Goal: Find specific page/section

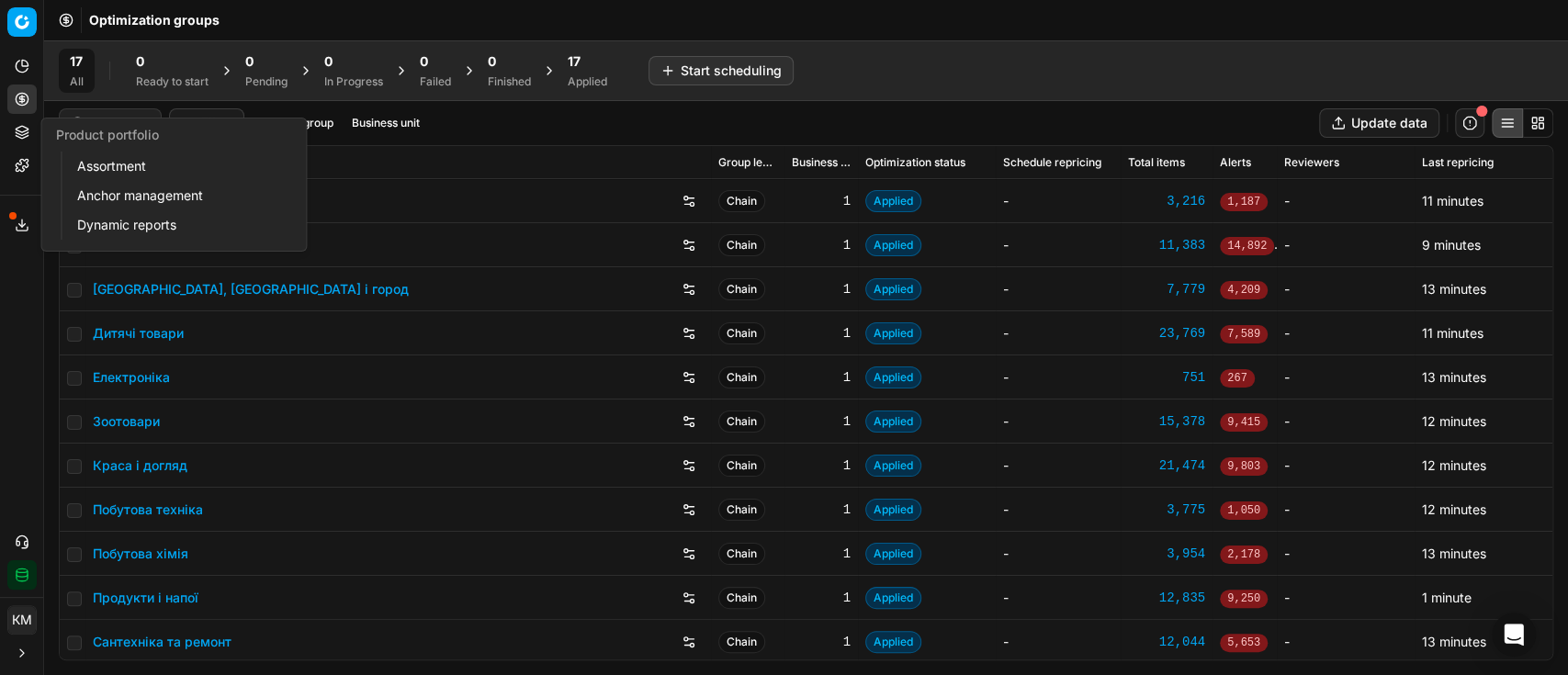
click at [112, 156] on link "Assortment" at bounding box center [176, 166] width 214 height 26
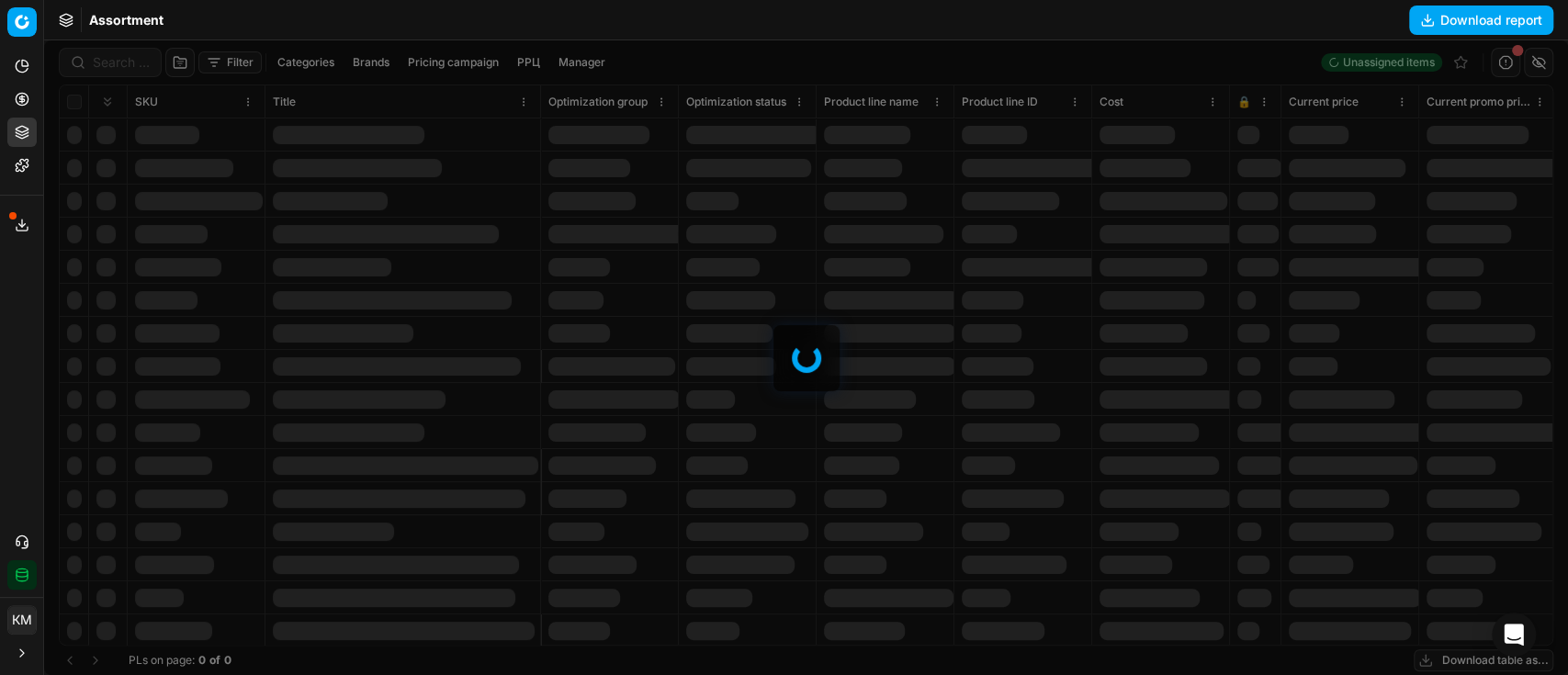
click at [125, 69] on div at bounding box center [806, 357] width 1524 height 634
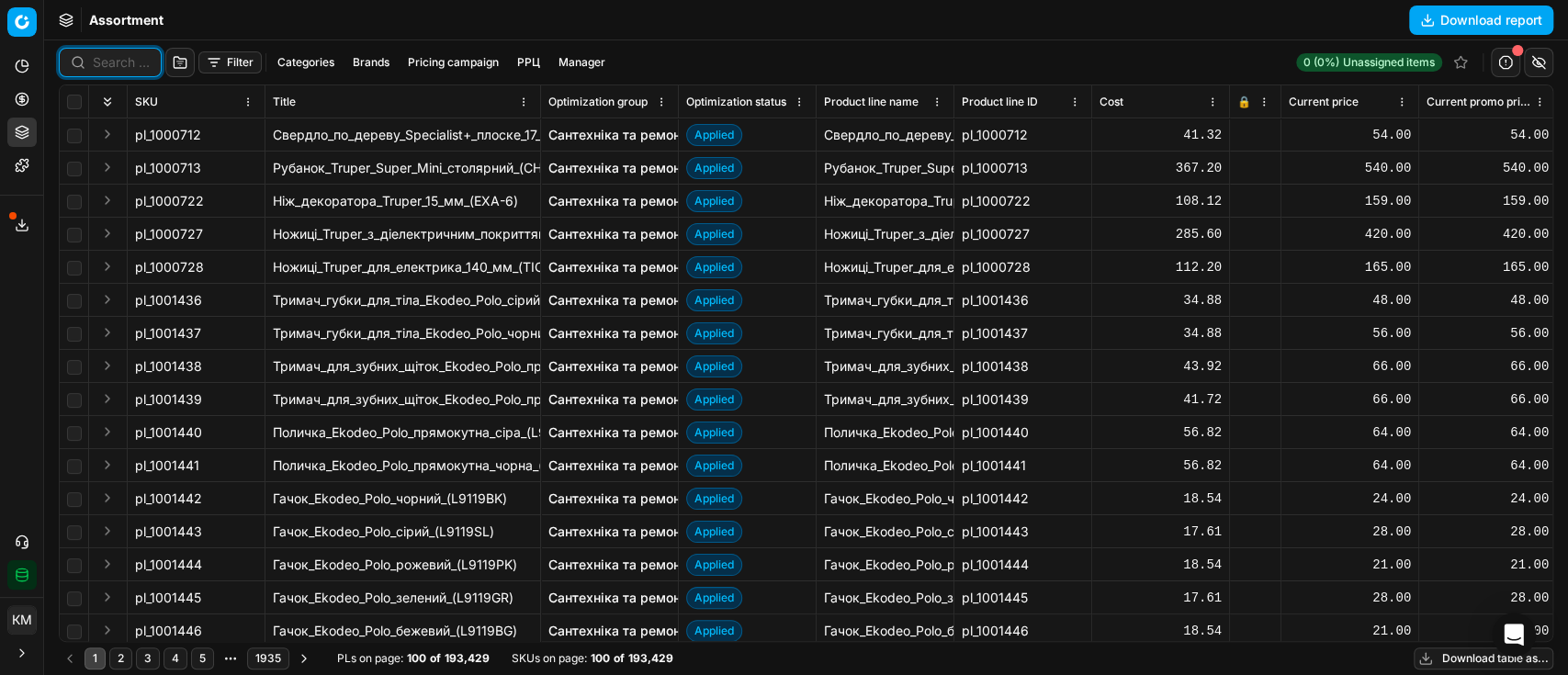
click at [121, 66] on input at bounding box center [121, 62] width 57 height 18
paste input "1269529"
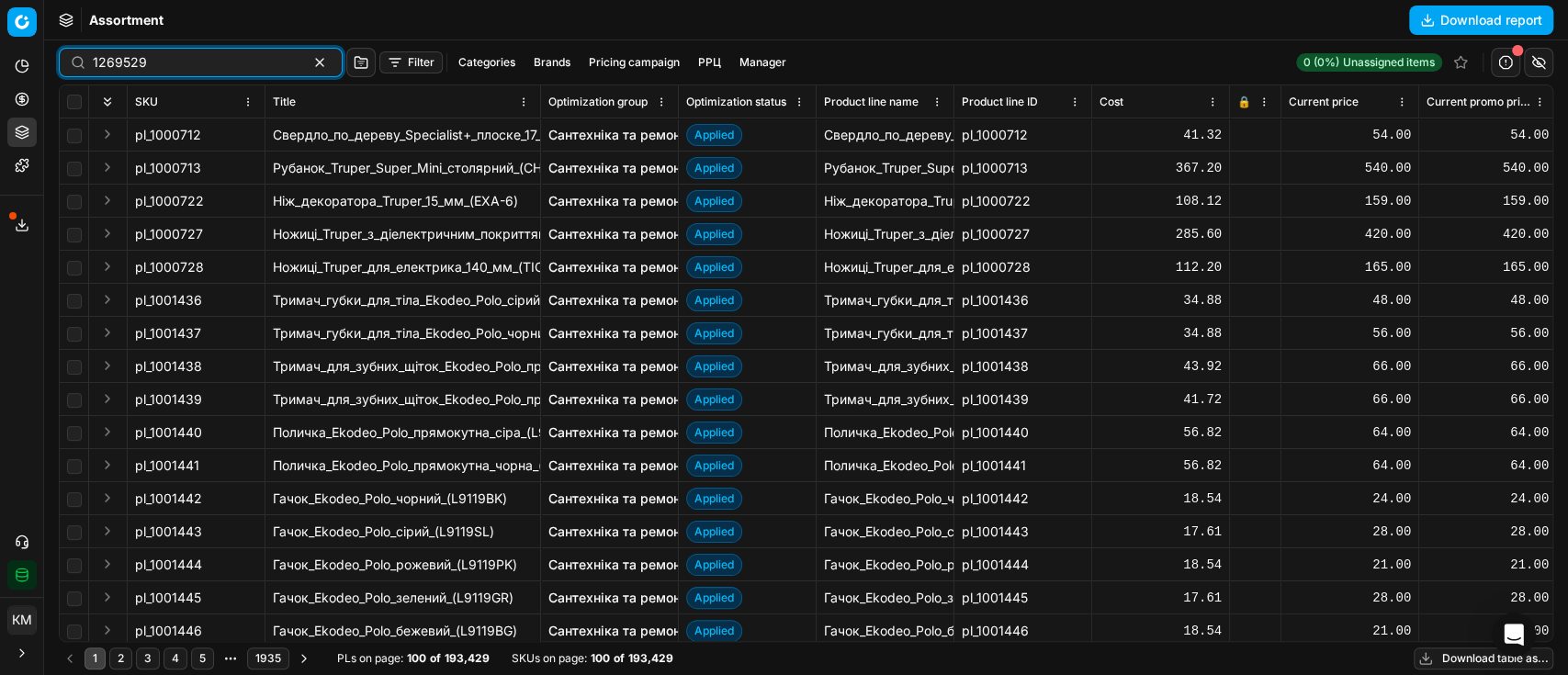
type input "1269529"
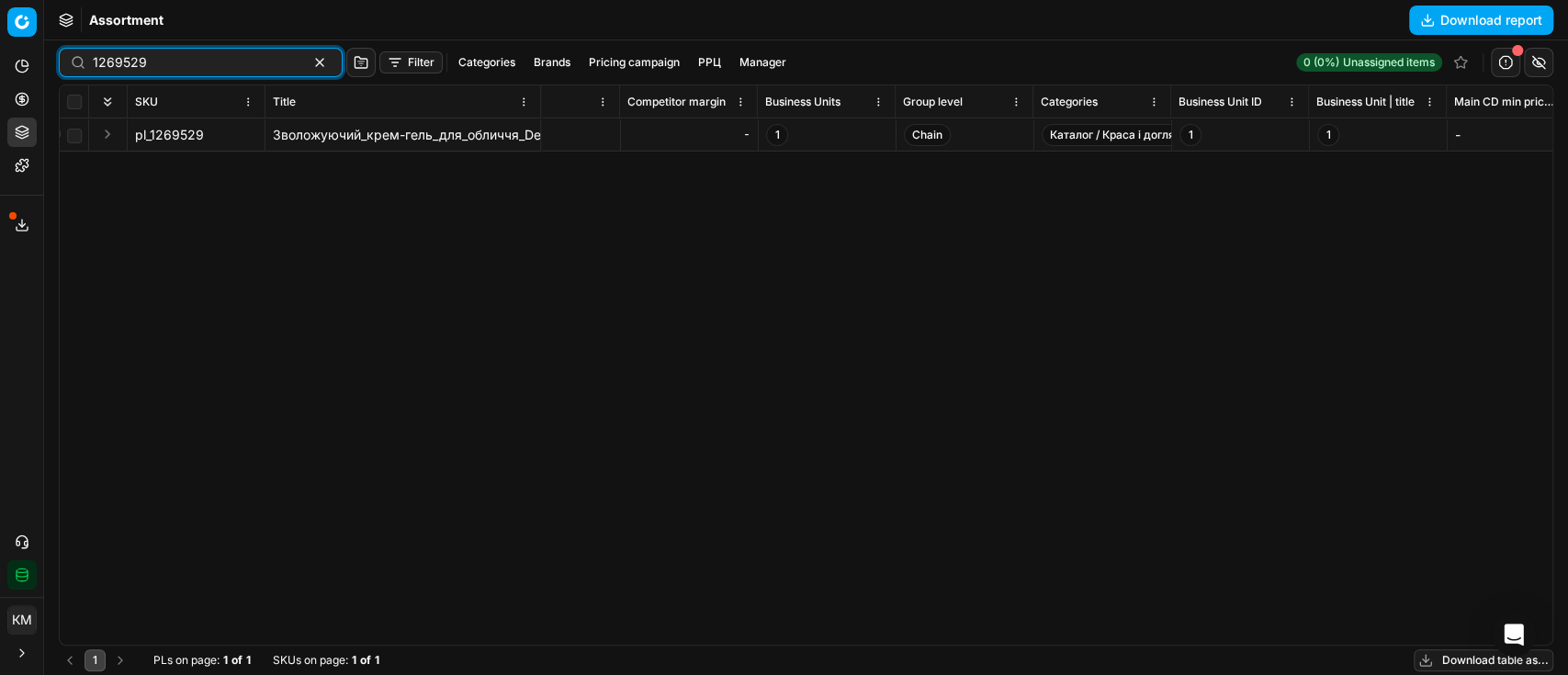
scroll to position [0, 10154]
